Goal: Task Accomplishment & Management: Manage account settings

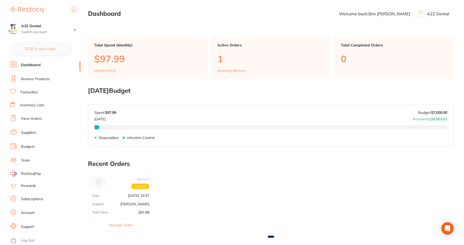
click at [107, 57] on p "$97.99" at bounding box center [147, 58] width 107 height 11
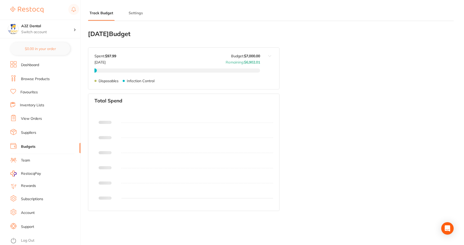
type input "7,000"
type input "0.0"
type input "175,000"
type input "7,000"
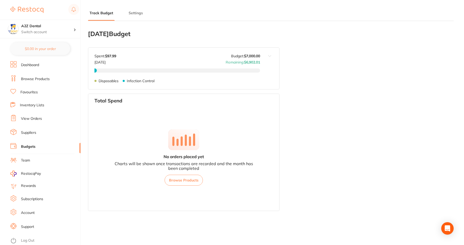
click at [31, 66] on link "Dashboard" at bounding box center [30, 64] width 18 height 5
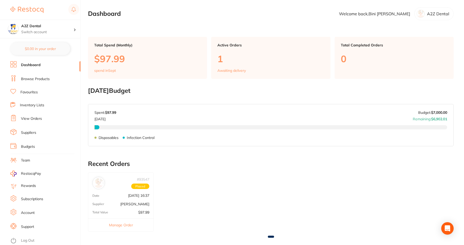
click at [115, 223] on button "Manage Order" at bounding box center [120, 224] width 65 height 13
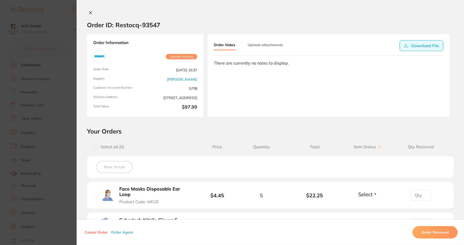
click at [423, 44] on button "Download File" at bounding box center [422, 45] width 44 height 11
click at [59, 237] on section "Order ID: Restocq- 93547 Order Information Upload Pending Order Date [DATE] 16:…" at bounding box center [232, 122] width 464 height 245
